Goal: Transaction & Acquisition: Purchase product/service

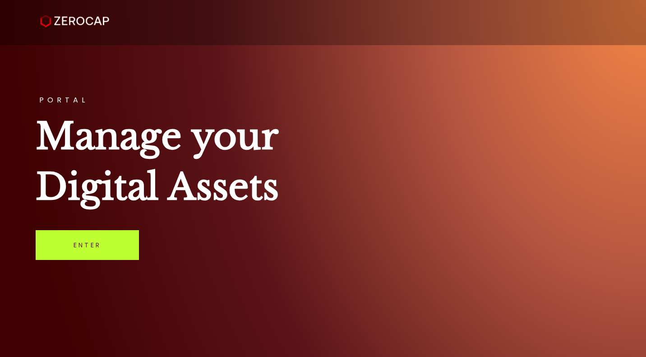
click at [73, 243] on link "Enter" at bounding box center [87, 245] width 103 height 30
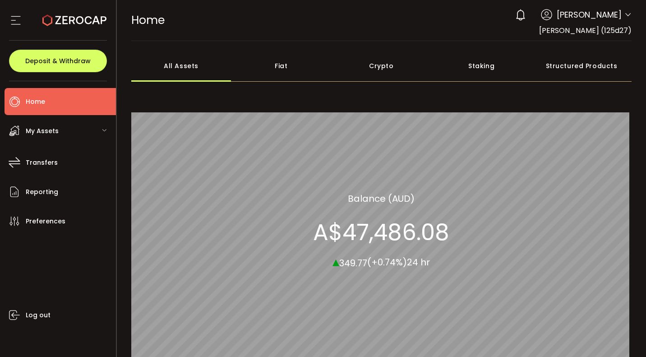
click at [41, 130] on span "My Assets" at bounding box center [42, 131] width 33 height 13
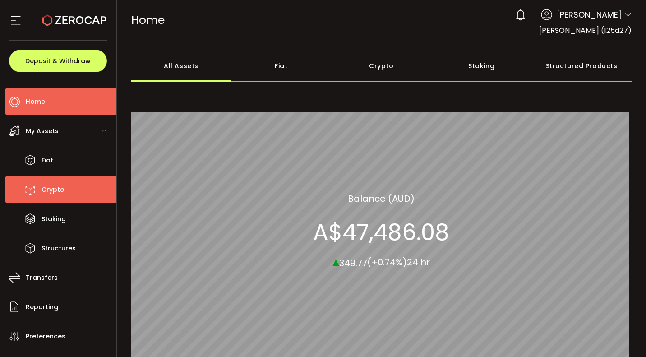
click at [46, 192] on span "Crypto" at bounding box center [53, 189] width 23 height 13
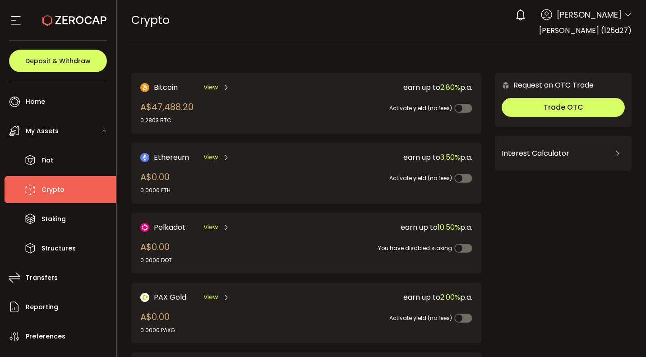
click at [51, 129] on span "My Assets" at bounding box center [42, 131] width 33 height 13
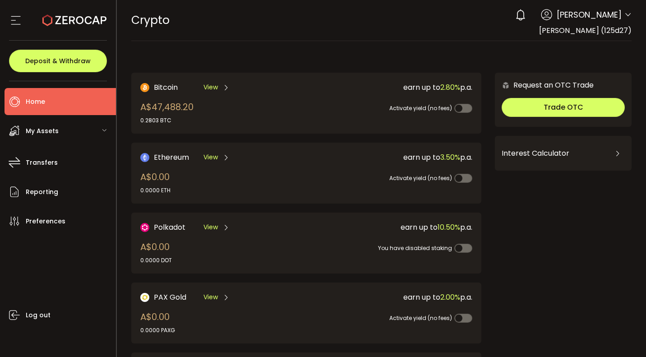
click at [32, 102] on span "Home" at bounding box center [35, 101] width 19 height 13
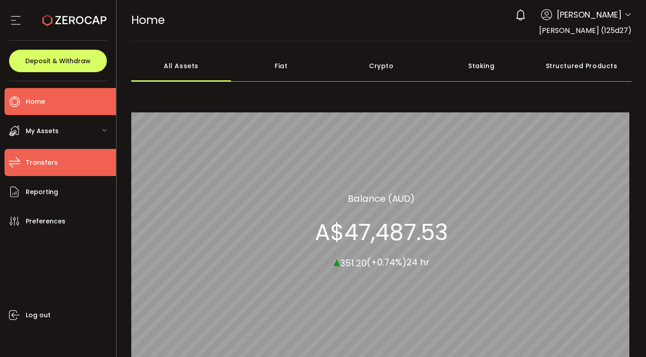
click at [37, 162] on span "Transfers" at bounding box center [42, 162] width 32 height 13
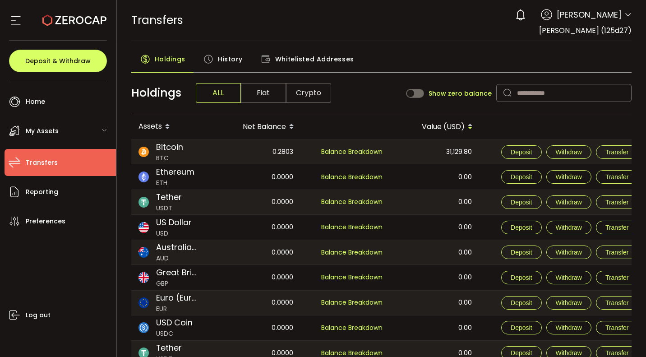
click at [258, 92] on span "Fiat" at bounding box center [263, 93] width 45 height 20
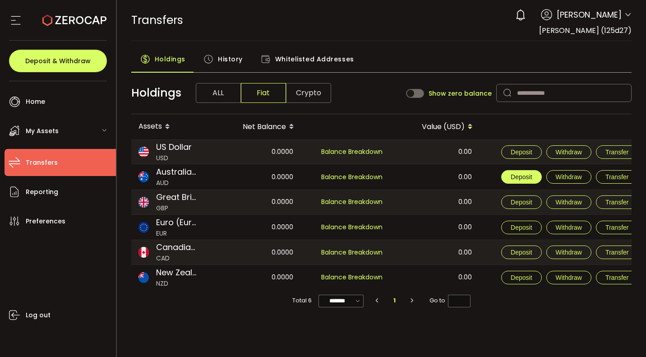
click at [519, 177] on span "Deposit" at bounding box center [521, 176] width 21 height 7
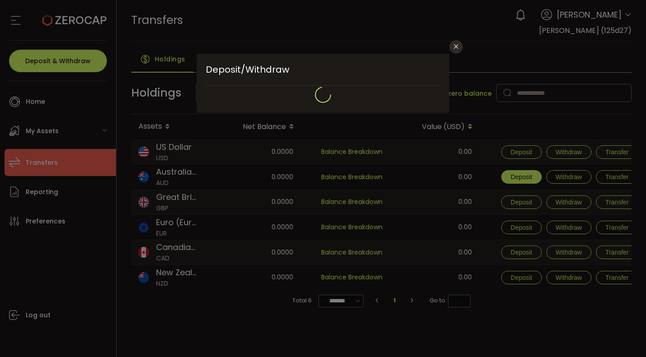
type input "**********"
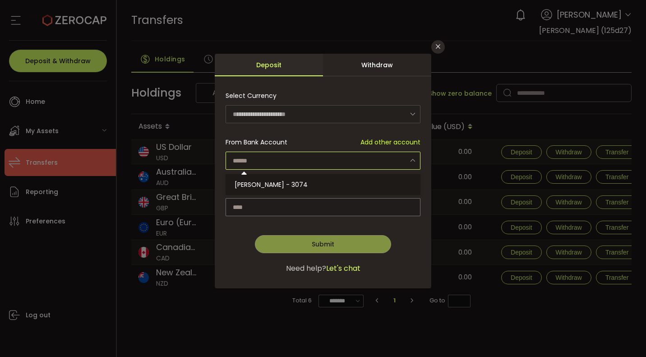
click at [247, 162] on input "dialog" at bounding box center [323, 161] width 195 height 18
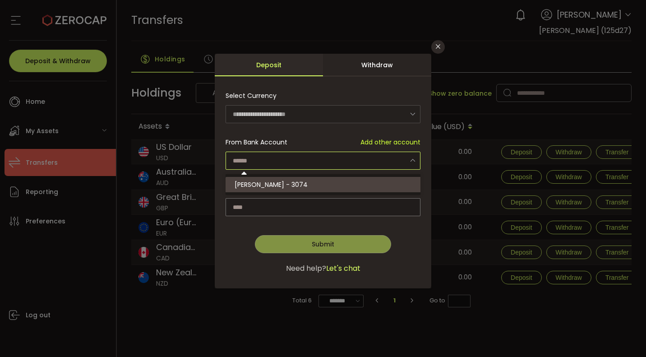
click at [256, 183] on span "Peter McAllister - 3074" at bounding box center [271, 184] width 73 height 9
type input "**********"
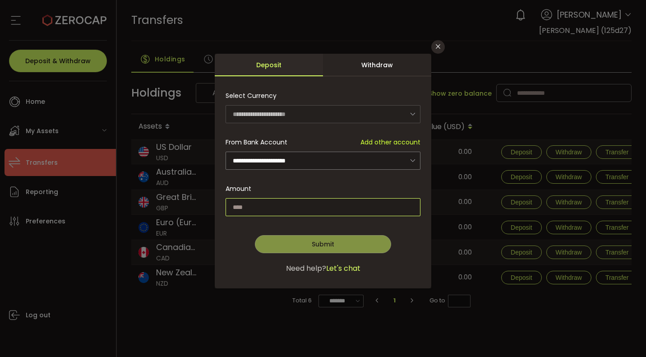
click at [251, 202] on input "dialog" at bounding box center [323, 207] width 195 height 18
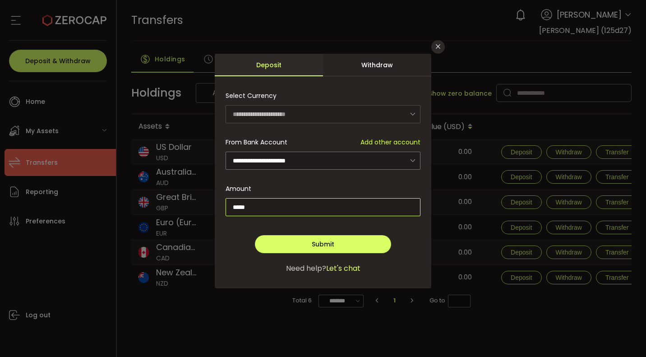
type input "*****"
click at [321, 244] on span "Submit" at bounding box center [323, 244] width 23 height 9
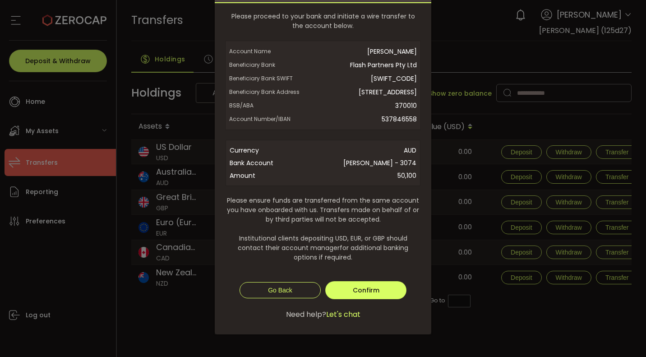
scroll to position [88, 0]
click at [359, 290] on span "Confirm" at bounding box center [366, 290] width 27 height 9
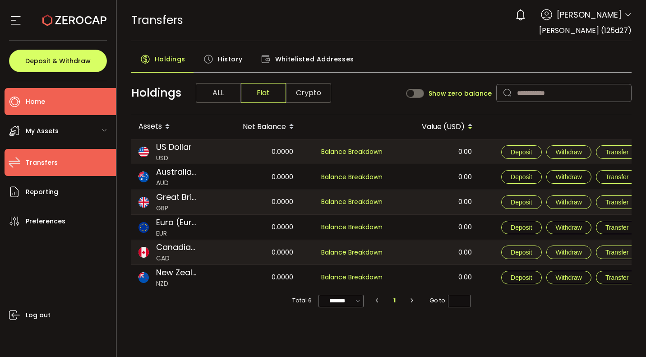
click at [34, 100] on span "Home" at bounding box center [35, 101] width 19 height 13
